Goal: Find specific page/section

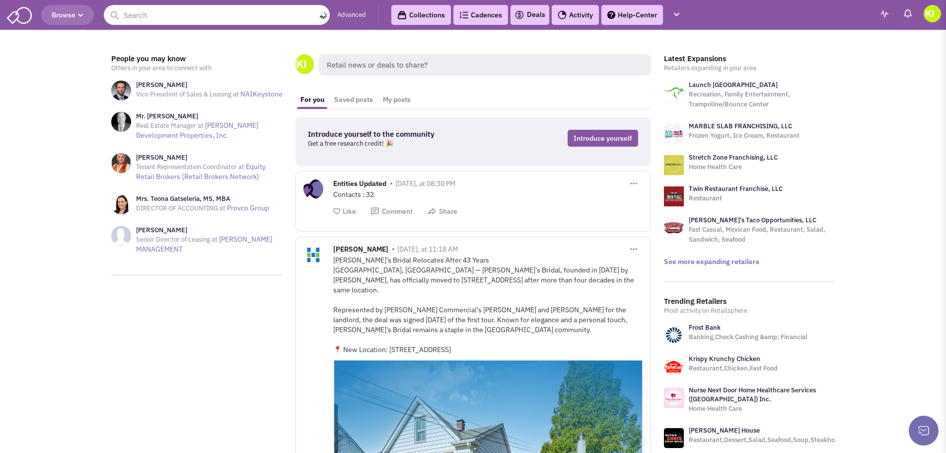
click at [195, 20] on input "text" at bounding box center [217, 15] width 226 height 20
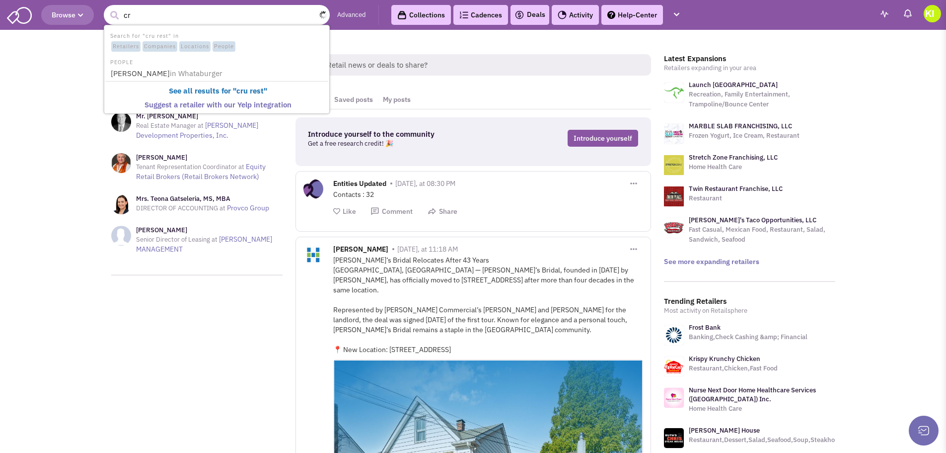
type input "c"
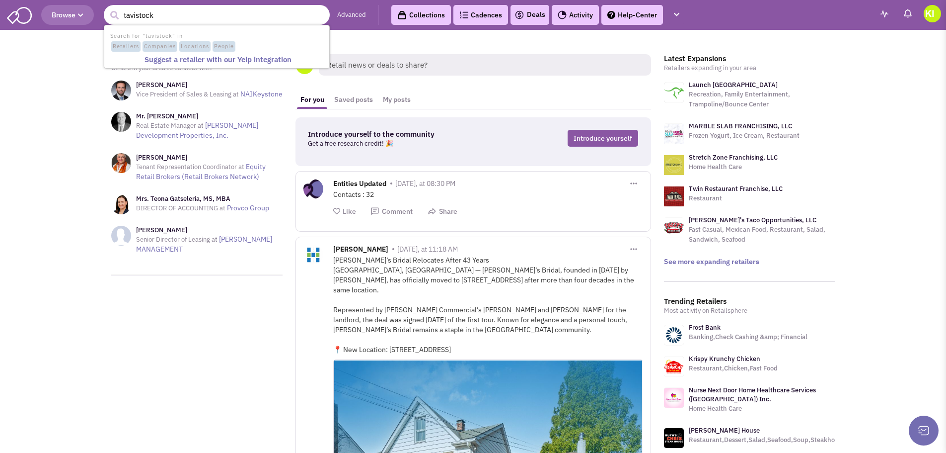
drag, startPoint x: 158, startPoint y: 16, endPoint x: 106, endPoint y: 11, distance: 52.4
click at [106, 11] on input "tavistock" at bounding box center [217, 15] width 226 height 20
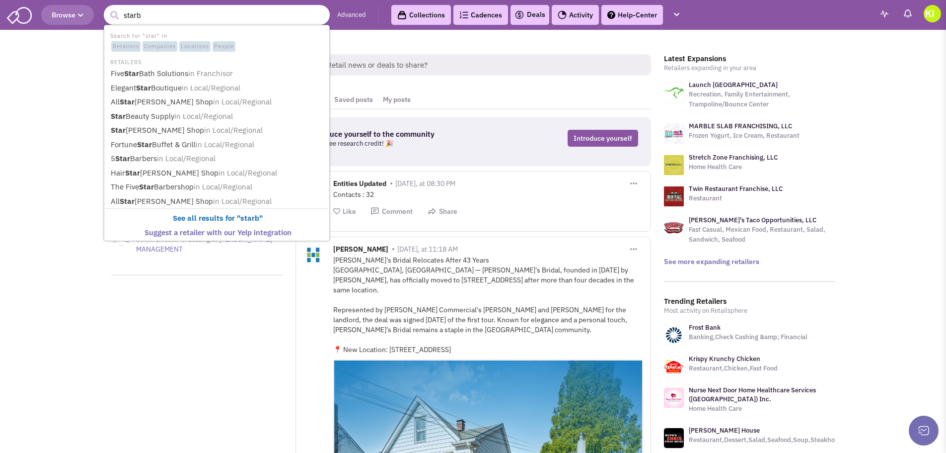
type input "starbu"
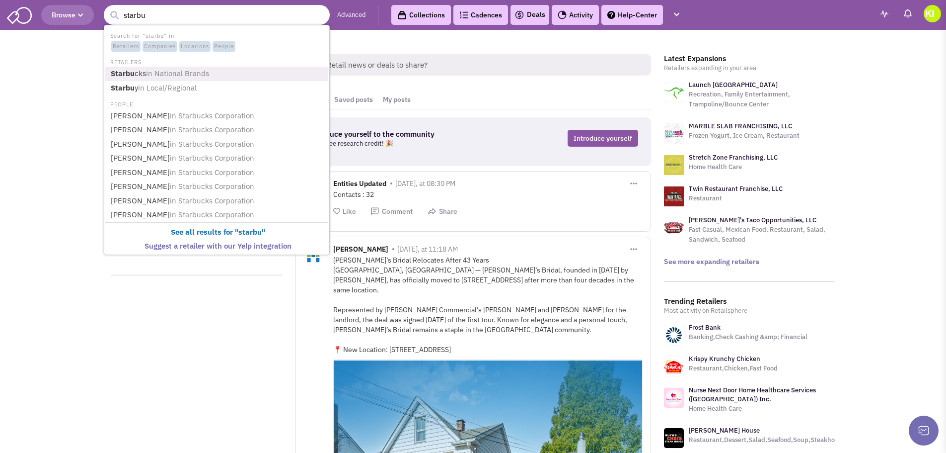
click at [128, 75] on b "Starbu" at bounding box center [123, 73] width 24 height 9
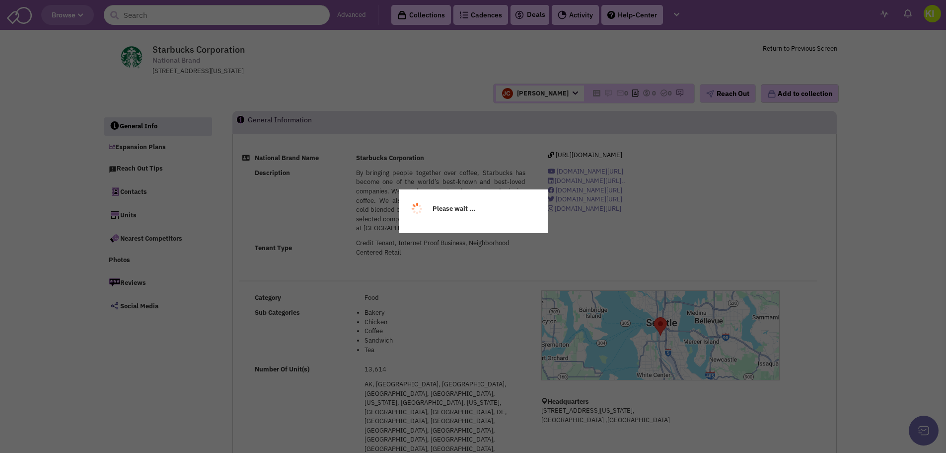
select select
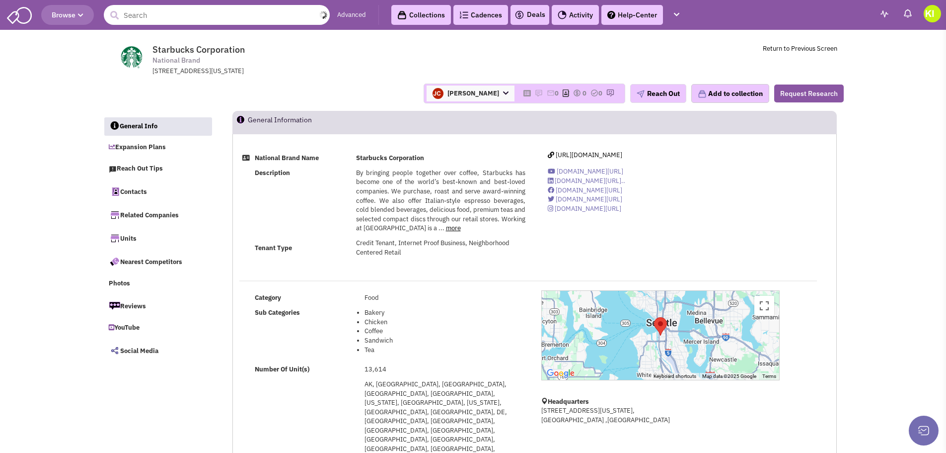
click at [144, 13] on input "text" at bounding box center [217, 15] width 226 height 20
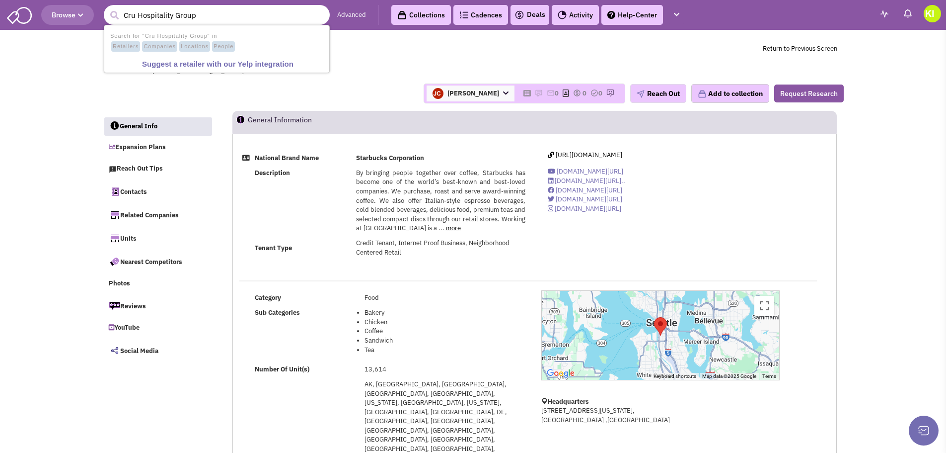
type input "Cru Hospitality Group"
click at [107, 8] on button "submit" at bounding box center [114, 15] width 15 height 15
